Goal: Find specific page/section: Find specific page/section

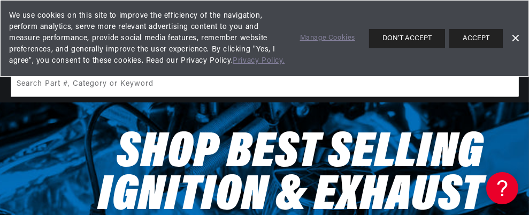
scroll to position [0, 324]
click at [484, 26] on div "We use cookies on this site to improve the efficiency of the navigation, perfor…" at bounding box center [264, 38] width 529 height 77
click at [403, 37] on button "DON'T ACCEPT" at bounding box center [407, 38] width 76 height 19
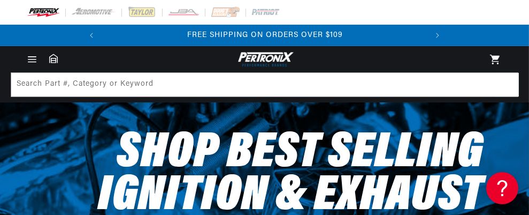
click at [0, 0] on input "11" at bounding box center [0, 0] width 0 height 0
type input "1181 lsc"
click at [0, 0] on div "PerTronix 1181 Ignitor® Delco 8 cyl Electronic Ignition Conversion Kit" at bounding box center [0, 0] width 0 height 0
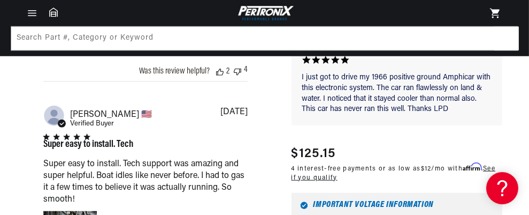
scroll to position [0, 324]
